Goal: Obtain resource: Obtain resource

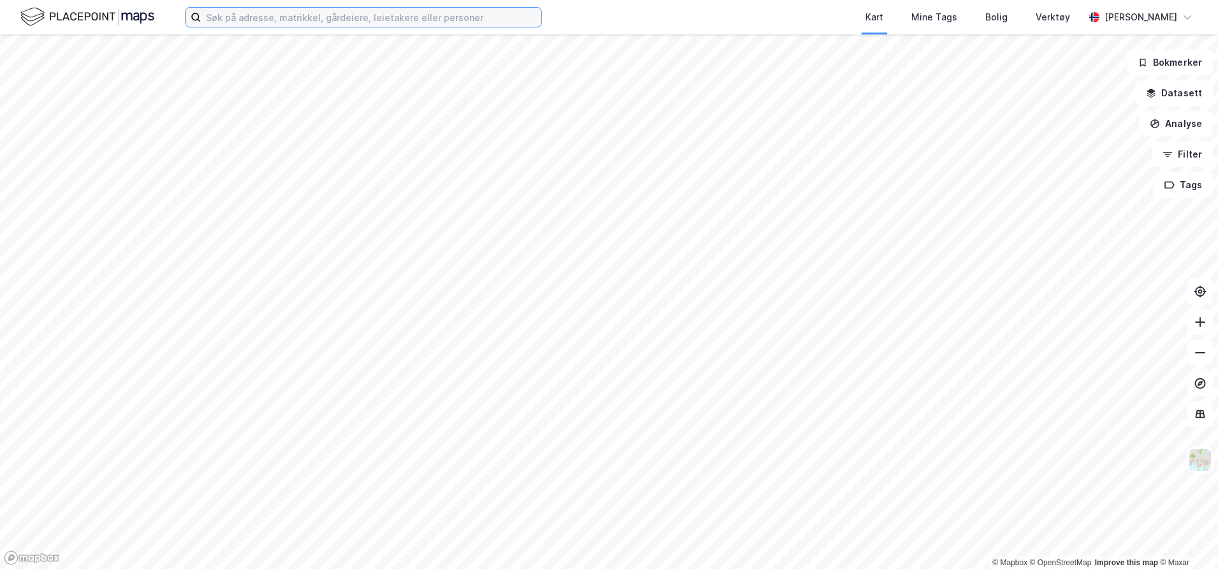
click at [339, 15] on input at bounding box center [371, 17] width 341 height 19
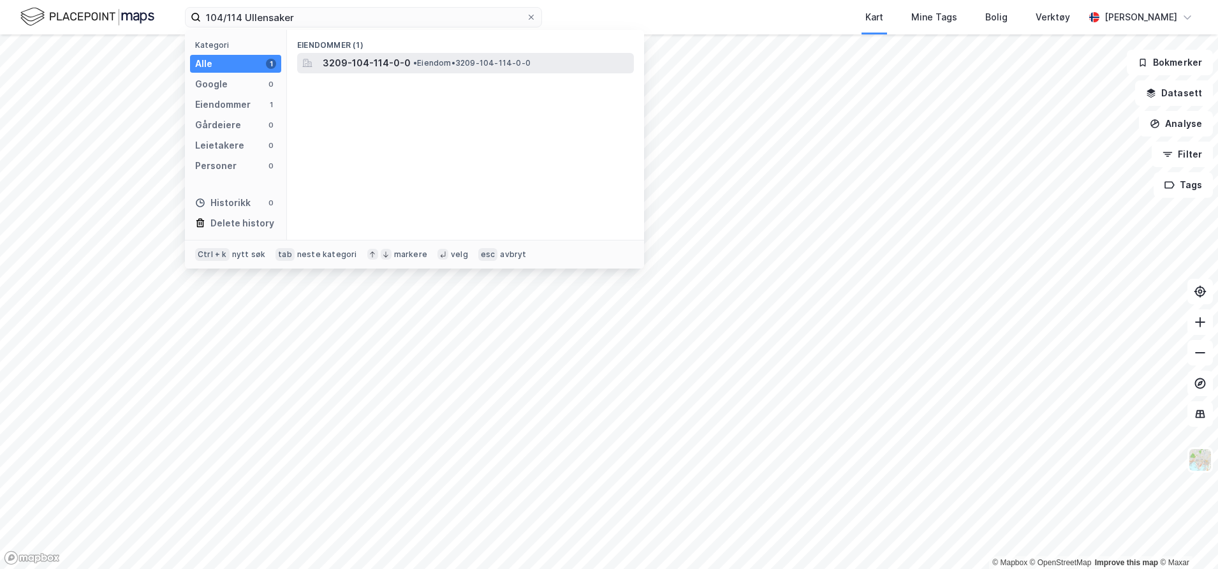
click at [391, 56] on span "3209-104-114-0-0" at bounding box center [367, 63] width 88 height 15
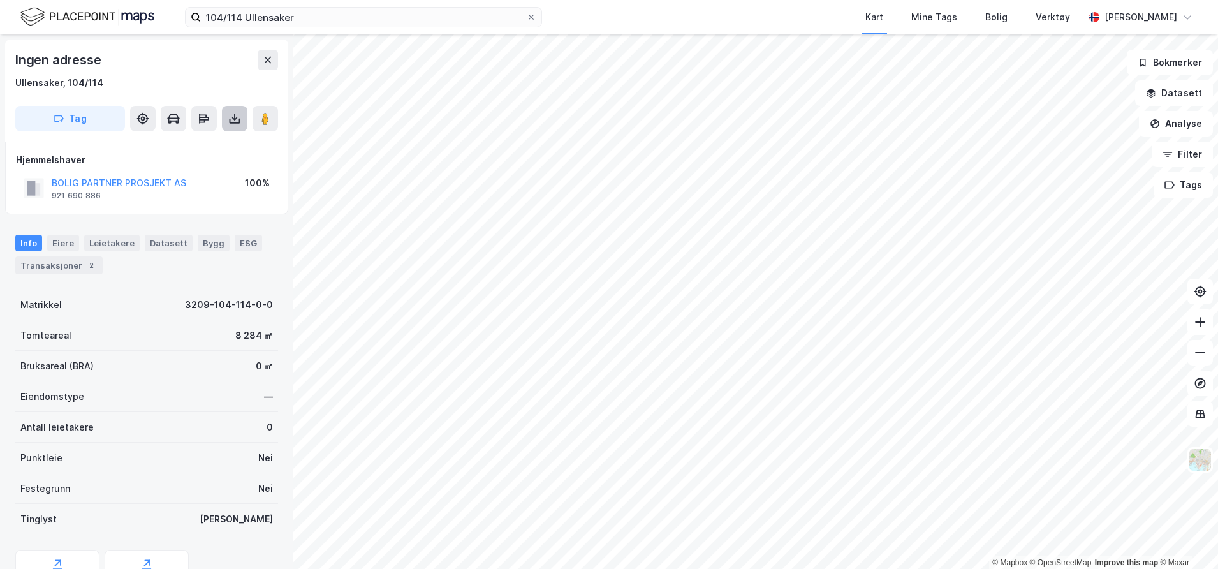
click at [234, 117] on icon at bounding box center [234, 118] width 13 height 13
click at [198, 150] on div "Last ned grunnbok" at bounding box center [180, 144] width 136 height 20
click at [264, 59] on button at bounding box center [268, 60] width 20 height 20
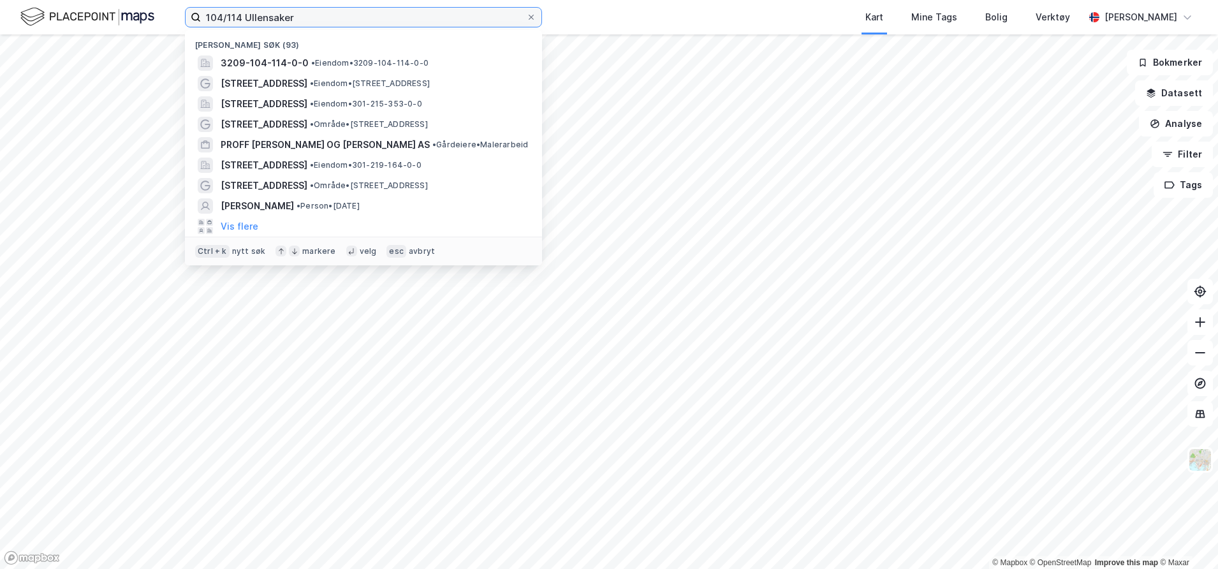
click at [241, 15] on input "104/114 Ullensaker" at bounding box center [363, 17] width 325 height 19
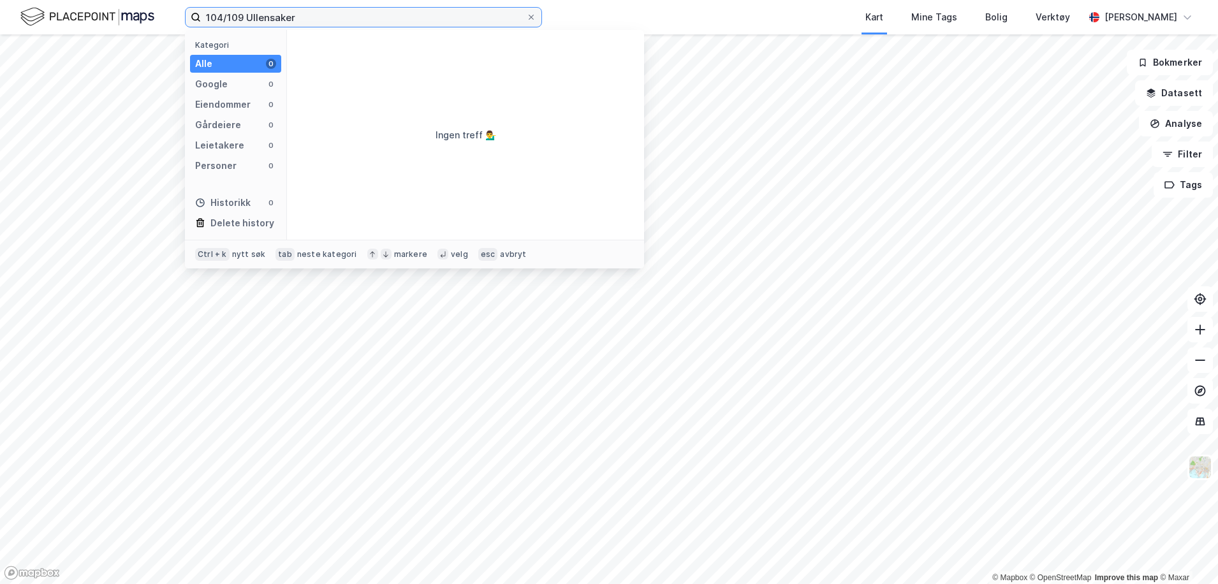
click at [322, 15] on input "104/109 Ullensaker" at bounding box center [363, 17] width 325 height 19
type input "104/109"
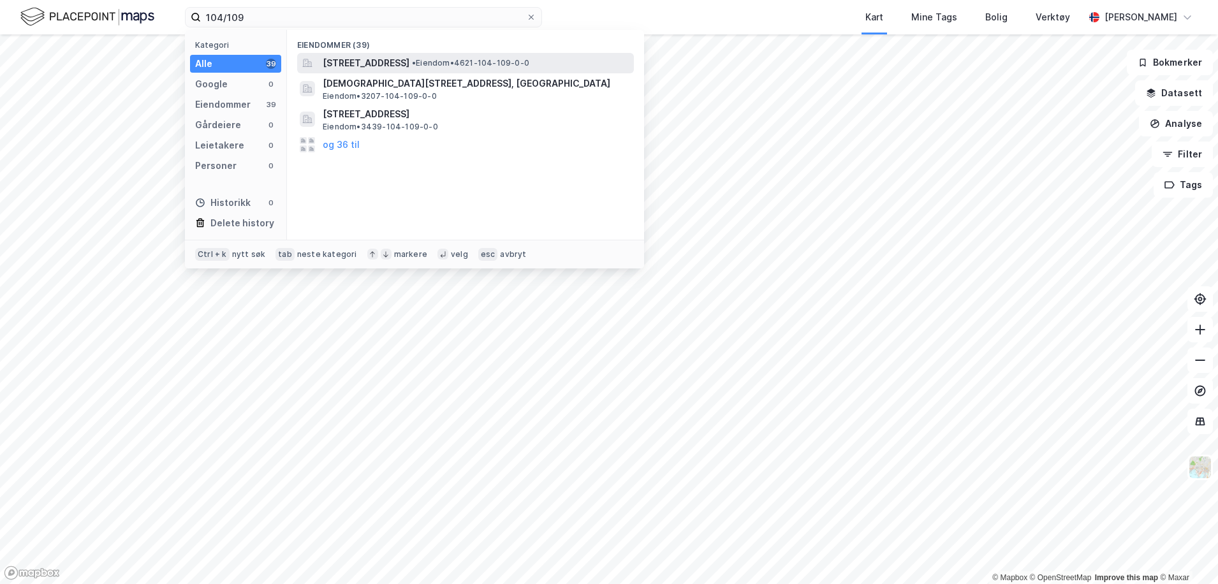
click at [373, 68] on span "[STREET_ADDRESS]" at bounding box center [366, 63] width 87 height 15
